Goal: Task Accomplishment & Management: Use online tool/utility

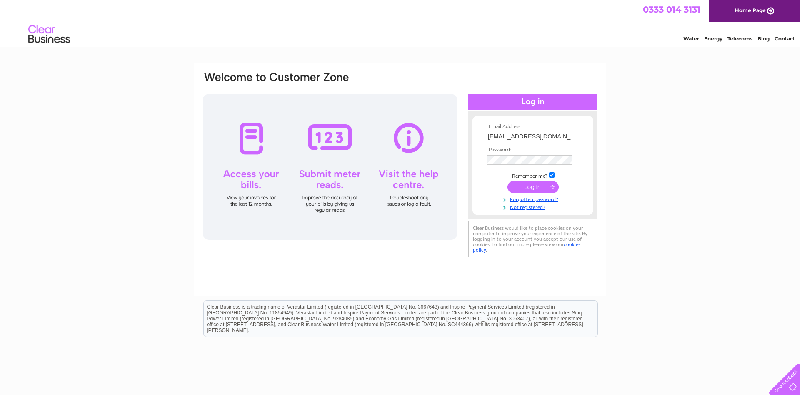
click at [531, 193] on input "submit" at bounding box center [533, 187] width 51 height 12
click at [530, 187] on input "submit" at bounding box center [533, 187] width 51 height 12
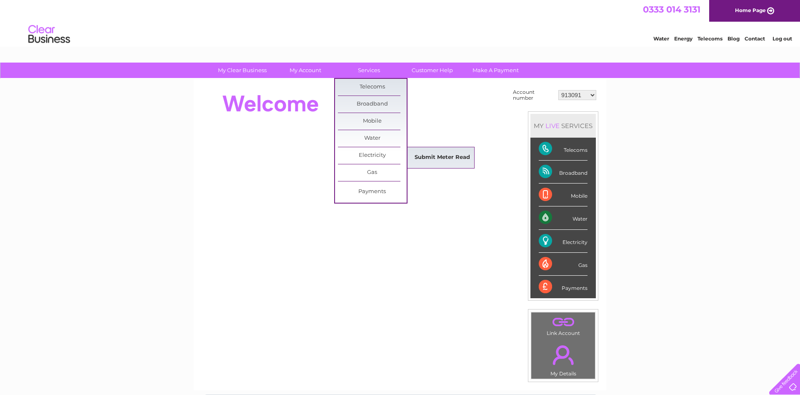
click at [439, 157] on link "Submit Meter Read" at bounding box center [442, 157] width 69 height 17
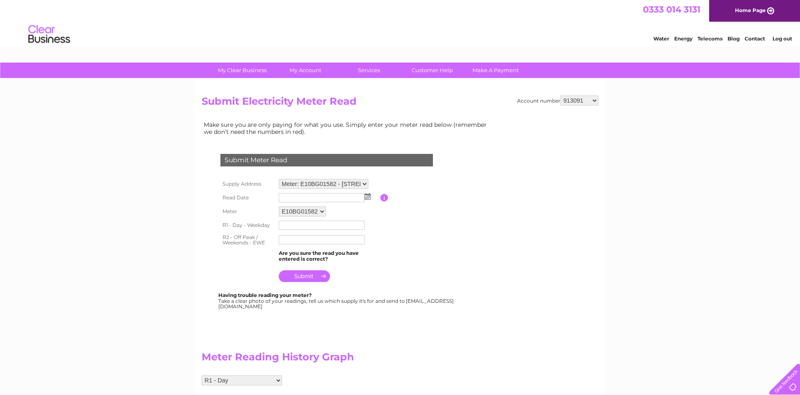
drag, startPoint x: 363, startPoint y: 196, endPoint x: 369, endPoint y: 200, distance: 7.1
click at [365, 198] on input "text" at bounding box center [322, 197] width 86 height 9
click at [369, 200] on td at bounding box center [329, 198] width 104 height 14
click at [368, 197] on img at bounding box center [368, 196] width 6 height 7
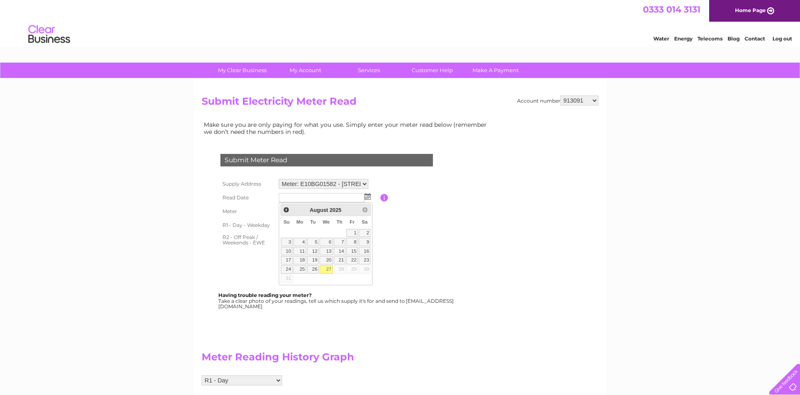
click at [327, 268] on link "27" at bounding box center [326, 269] width 13 height 8
type input "2025/08/27"
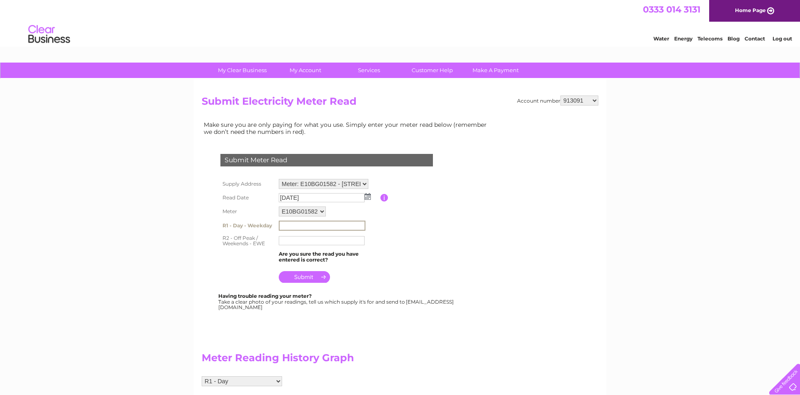
click at [289, 227] on input "text" at bounding box center [322, 225] width 87 height 10
click at [300, 228] on input "text" at bounding box center [322, 225] width 87 height 10
type input "64405"
click at [313, 243] on input "text" at bounding box center [322, 240] width 87 height 10
type input "25531"
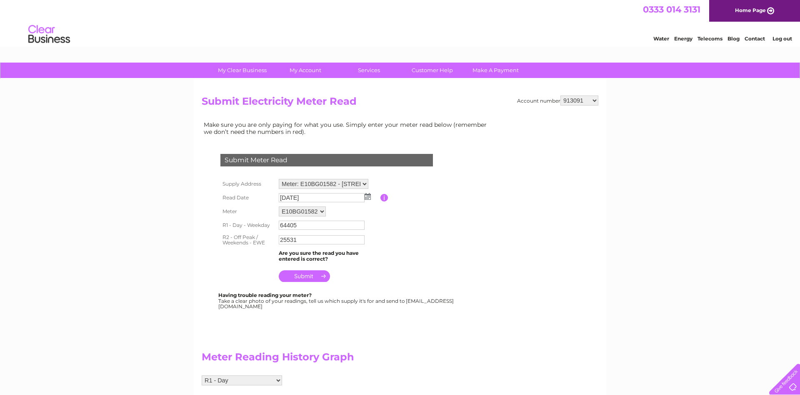
click at [305, 278] on input "submit" at bounding box center [304, 276] width 51 height 12
